Goal: Task Accomplishment & Management: Manage account settings

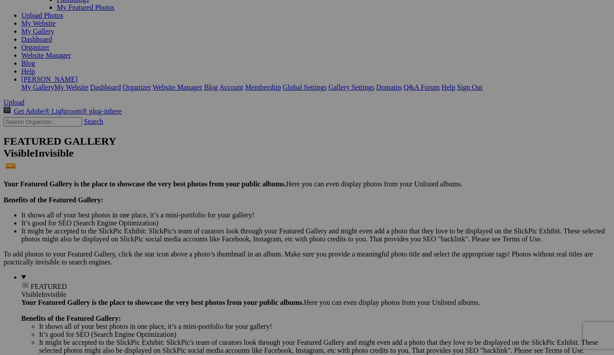
scroll to position [107, 0]
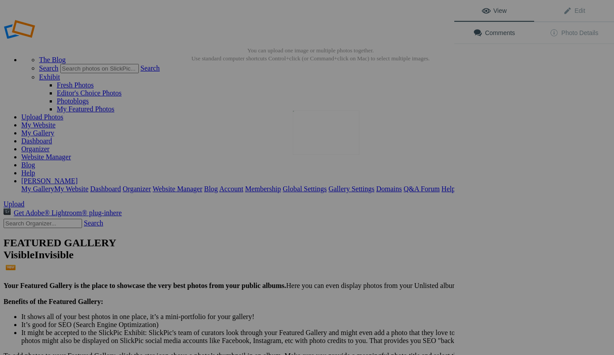
click at [329, 137] on img at bounding box center [326, 133] width 67 height 44
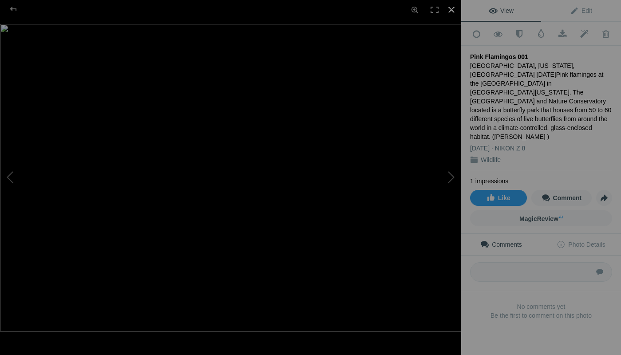
click at [453, 8] on div at bounding box center [452, 10] width 20 height 20
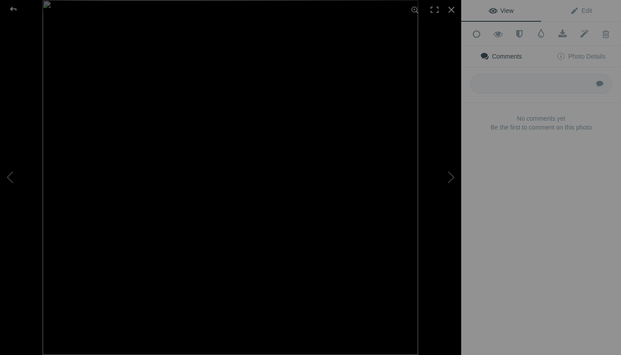
type input "Pink Flamingo in [GEOGRAPHIC_DATA], [US_STATE] by Boston travel photographer [P…"
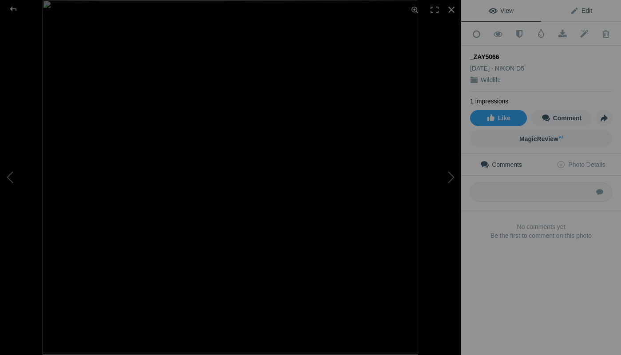
click at [582, 8] on span "Edit" at bounding box center [581, 10] width 22 height 7
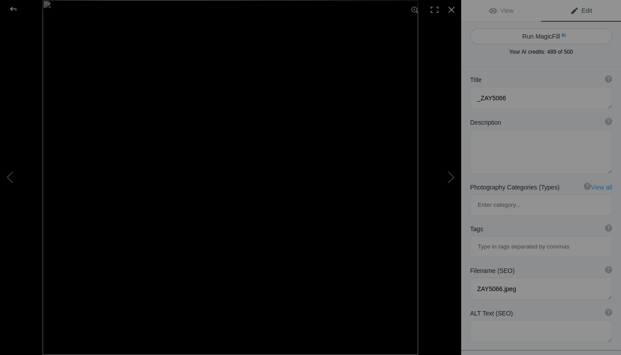
click at [547, 37] on button "Run MagicFill AI" at bounding box center [541, 36] width 142 height 16
type textarea "Majestic Giraffe Overlooking a Zebra and Antelopes in the Wild"
type textarea "This stunning wildlife photograph captures a majestic giraffe gracefully perche…"
type textarea "majestic-giraffe-zebra-antelopes-wildlife.jpg"
type textarea "A giraffe standing on a tree branch overlooking a zebra and a group of antelope…"
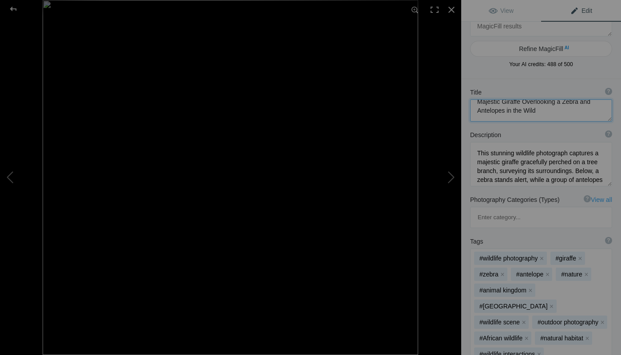
scroll to position [4, 0]
click at [546, 119] on textarea at bounding box center [541, 110] width 142 height 22
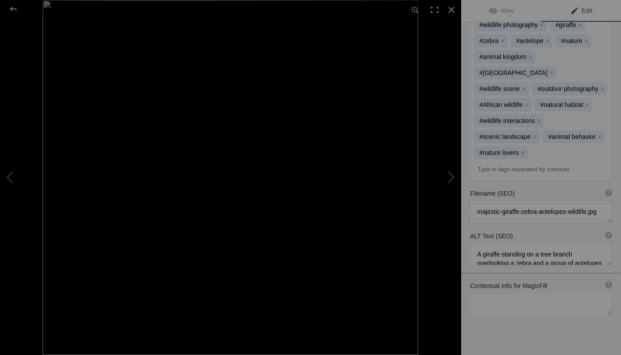
scroll to position [263, 0]
type textarea "Majestic Giraffe Overlooking a Zebra and Antelopes in the Wild in [GEOGRAPHIC_D…"
click at [486, 162] on input at bounding box center [541, 170] width 132 height 16
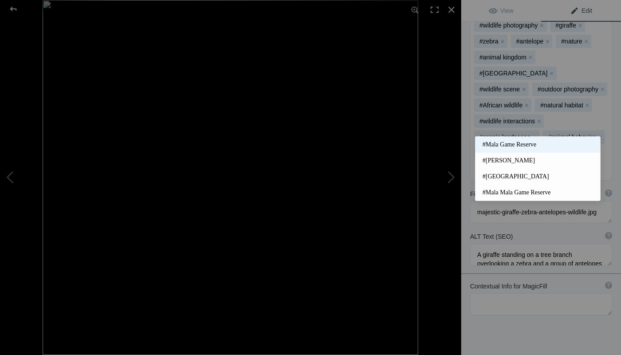
type input "#Mala"
click at [502, 145] on span "#Mala Game Reserve" at bounding box center [537, 144] width 111 height 9
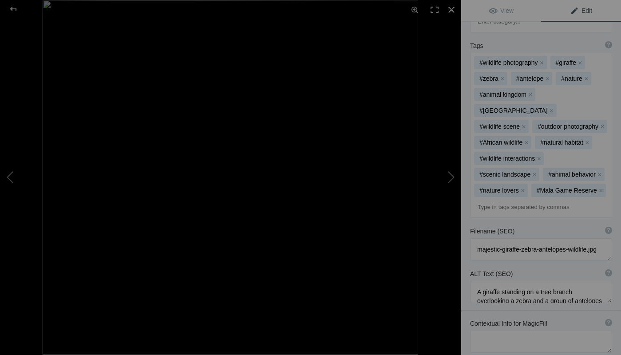
scroll to position [230, 0]
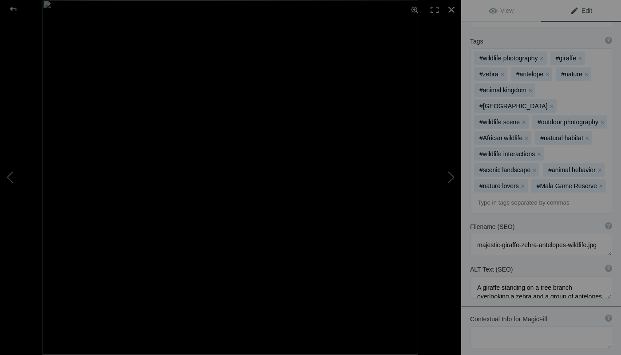
click at [491, 195] on input at bounding box center [541, 203] width 132 height 16
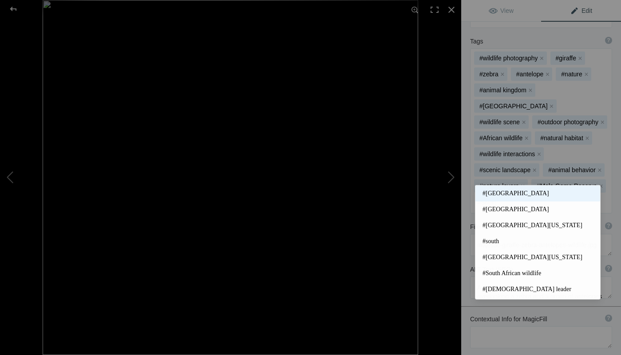
type input "#South"
click at [507, 191] on span "#[GEOGRAPHIC_DATA]" at bounding box center [537, 193] width 111 height 9
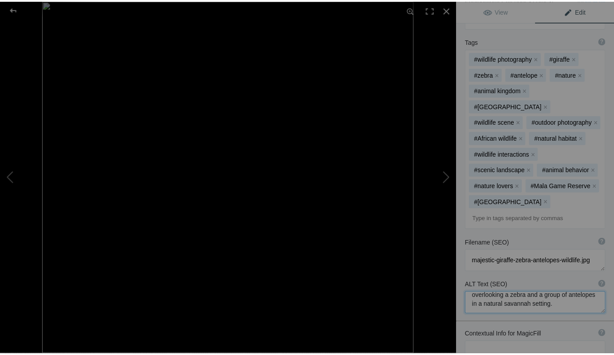
scroll to position [18, 0]
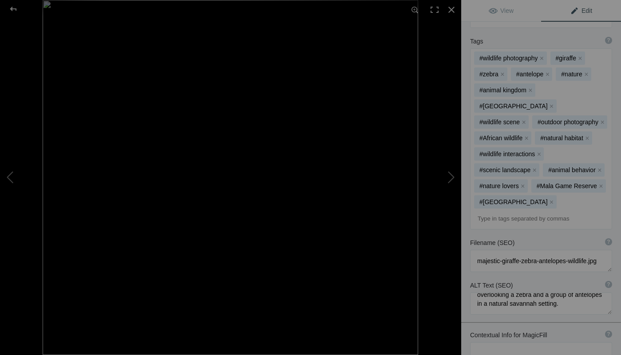
click at [489, 211] on input at bounding box center [541, 219] width 132 height 16
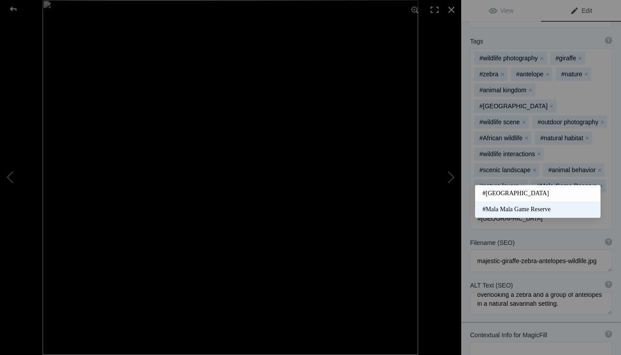
type input "#[GEOGRAPHIC_DATA]"
click at [518, 209] on span "#Mala Mala Game Reserve" at bounding box center [537, 209] width 111 height 9
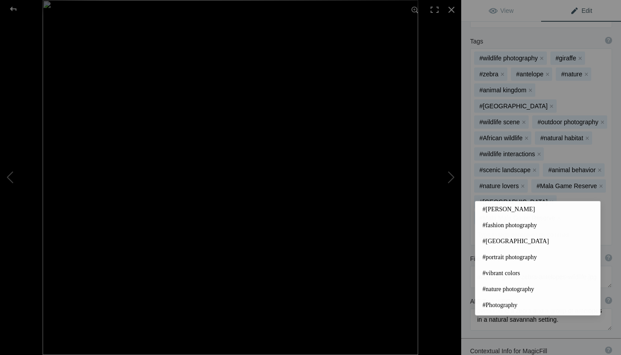
click at [499, 227] on input at bounding box center [541, 235] width 132 height 16
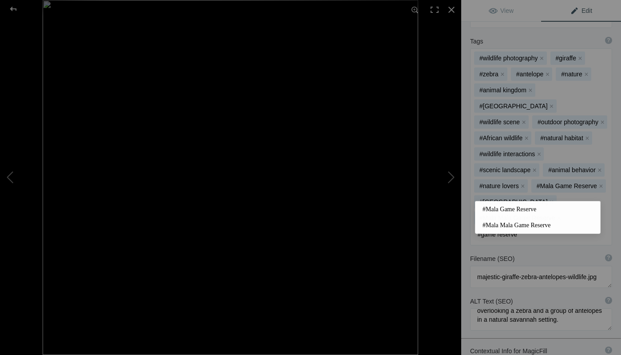
click at [522, 227] on input "#game reserve" at bounding box center [541, 235] width 132 height 16
click at [517, 227] on input "#game reserve" at bounding box center [541, 235] width 132 height 16
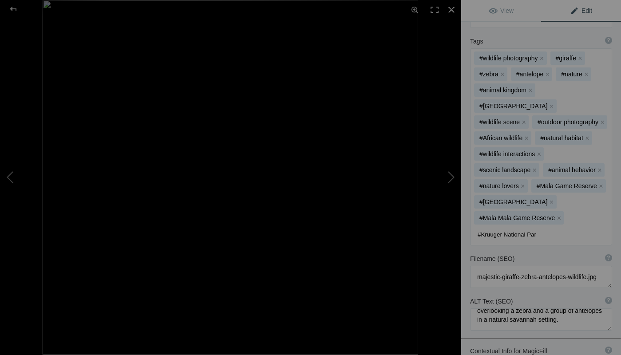
type input "#[GEOGRAPHIC_DATA]"
click at [450, 8] on div at bounding box center [452, 10] width 20 height 20
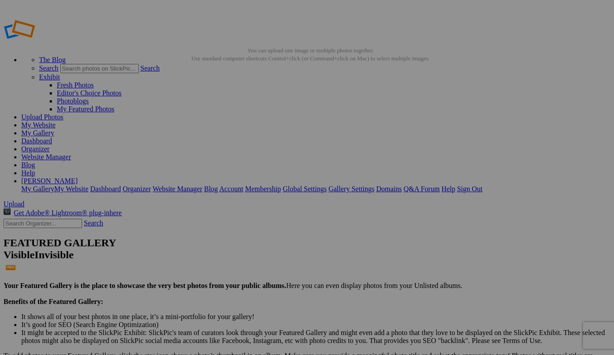
type input "_"
type input "Giraffe, zebra and antelope at [PERSON_NAME][GEOGRAPHIC_DATA] by Boston travel …"
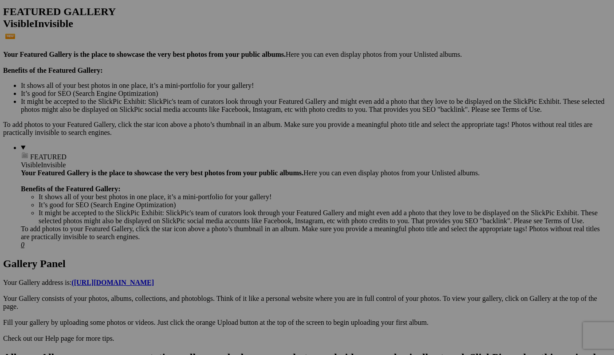
scroll to position [231, 0]
